Goal: Check status: Check status

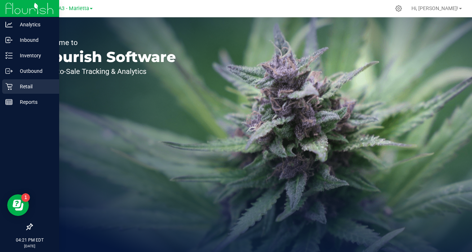
click at [13, 86] on p "Retail" at bounding box center [34, 86] width 43 height 9
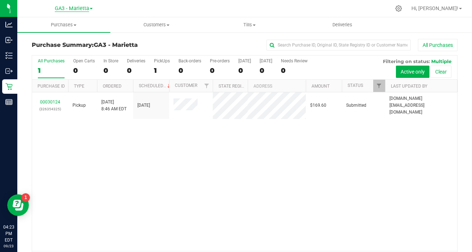
click at [72, 7] on span "GA3 - Marietta" at bounding box center [72, 8] width 34 height 6
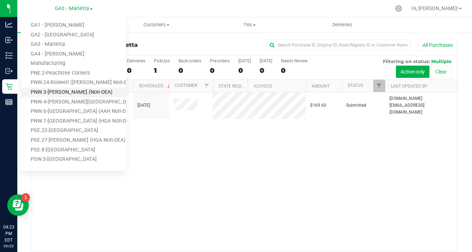
click at [66, 92] on link "PNW.3-[PERSON_NAME] (Non-DEA)" at bounding box center [73, 93] width 105 height 10
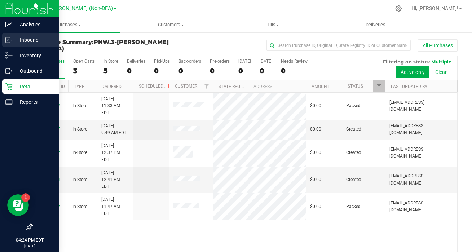
click at [33, 43] on p "Inbound" at bounding box center [34, 40] width 43 height 9
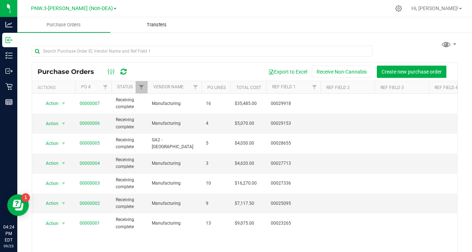
click at [165, 22] on span "Transfers" at bounding box center [156, 25] width 39 height 6
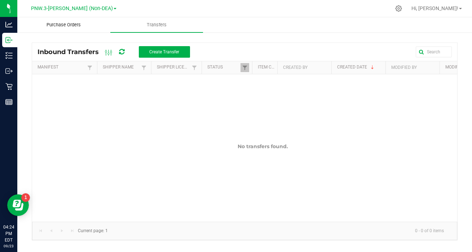
click at [67, 26] on span "Purchase Orders" at bounding box center [64, 25] width 54 height 6
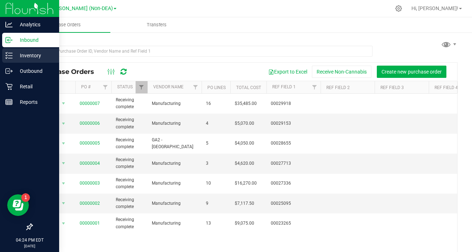
click at [36, 55] on p "Inventory" at bounding box center [34, 55] width 43 height 9
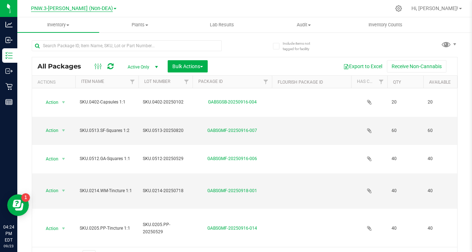
click at [88, 7] on span "PNW.3-[PERSON_NAME] (Non-DEA)" at bounding box center [72, 8] width 82 height 6
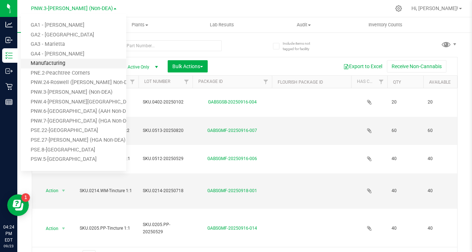
click at [72, 60] on link "Manufacturing" at bounding box center [73, 64] width 105 height 10
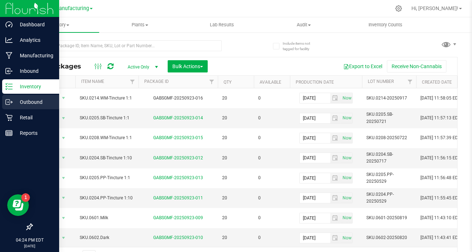
click at [29, 105] on p "Outbound" at bounding box center [34, 102] width 43 height 9
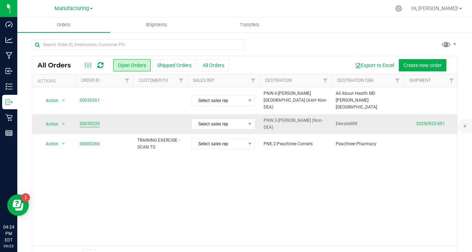
click at [86, 120] on link "00030220" at bounding box center [90, 123] width 20 height 7
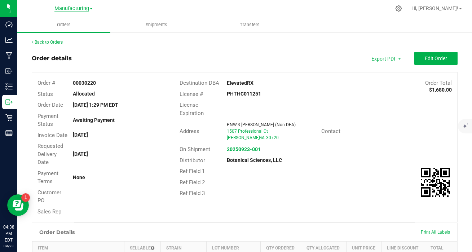
click at [71, 10] on span "Manufacturing" at bounding box center [71, 8] width 35 height 6
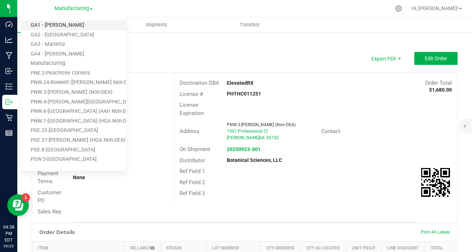
click at [67, 27] on link "GA1 - [PERSON_NAME]" at bounding box center [73, 26] width 105 height 10
